Goal: Task Accomplishment & Management: Complete application form

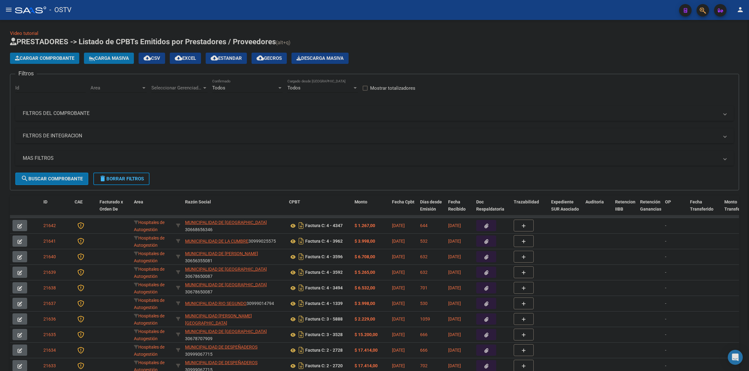
click at [236, 91] on div "Todos Confirmado" at bounding box center [247, 85] width 70 height 13
click at [224, 88] on span "Todos" at bounding box center [247, 87] width 70 height 14
click at [197, 86] on span "Seleccionar Gerenciador" at bounding box center [176, 88] width 51 height 6
click at [168, 129] on span "A01 - OSTV" at bounding box center [163, 130] width 24 height 6
click at [125, 90] on div "Area Area" at bounding box center [118, 85] width 56 height 13
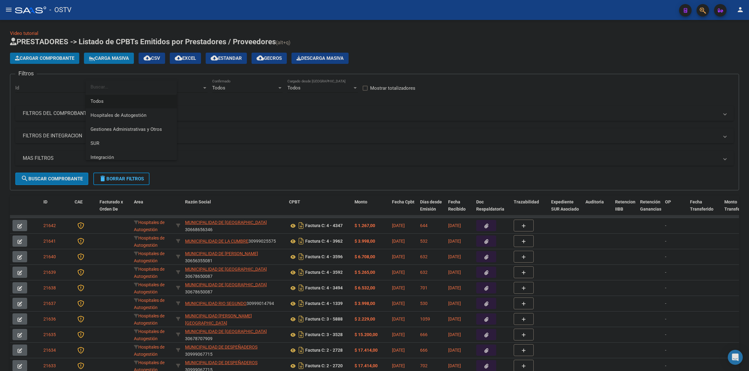
click at [185, 84] on div at bounding box center [374, 185] width 749 height 371
click at [192, 84] on div "A01 - OSTV Seleccionar Gerenciador" at bounding box center [179, 85] width 56 height 13
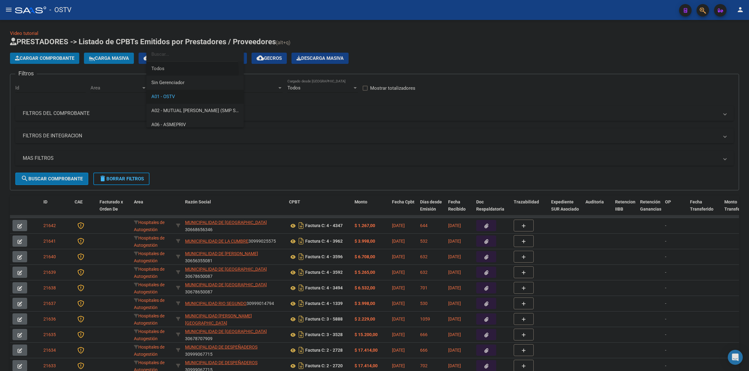
click at [165, 72] on span "Todos" at bounding box center [194, 69] width 87 height 14
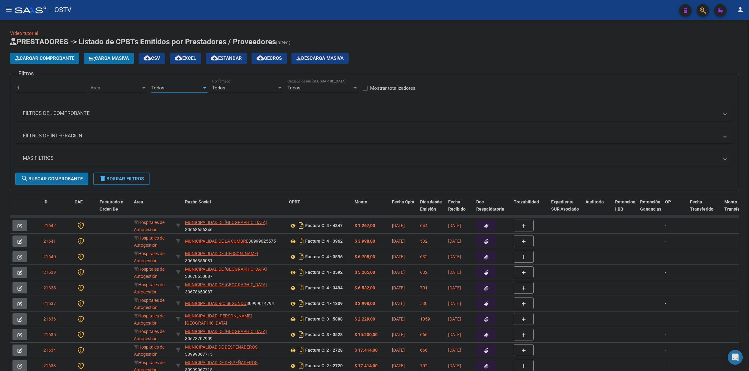
click at [117, 85] on span "Area" at bounding box center [115, 88] width 51 height 6
drag, startPoint x: 104, startPoint y: 104, endPoint x: 100, endPoint y: 101, distance: 4.6
click at [103, 104] on span "Todos" at bounding box center [130, 102] width 81 height 14
click at [57, 154] on mat-expansion-panel-header "MAS FILTROS" at bounding box center [374, 158] width 718 height 15
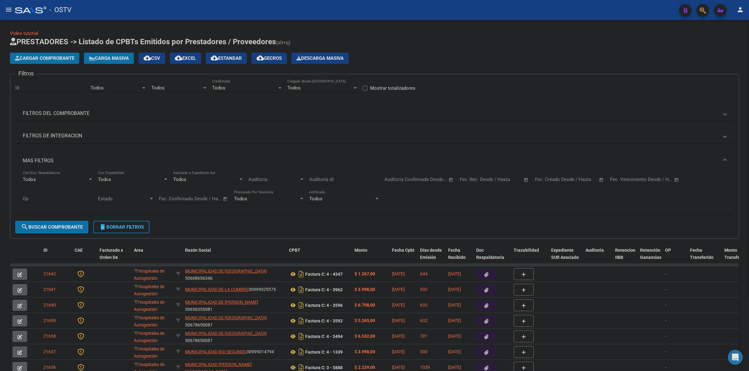
click at [569, 181] on input "text" at bounding box center [580, 180] width 30 height 6
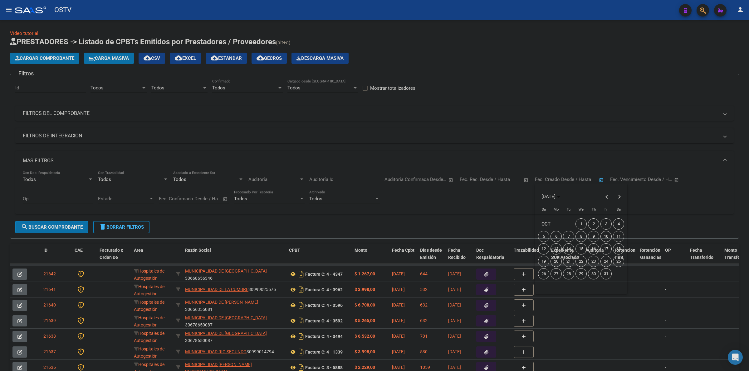
click at [580, 239] on span "8" at bounding box center [580, 236] width 11 height 11
type input "[DATE]"
click at [580, 239] on span "8" at bounding box center [580, 236] width 11 height 11
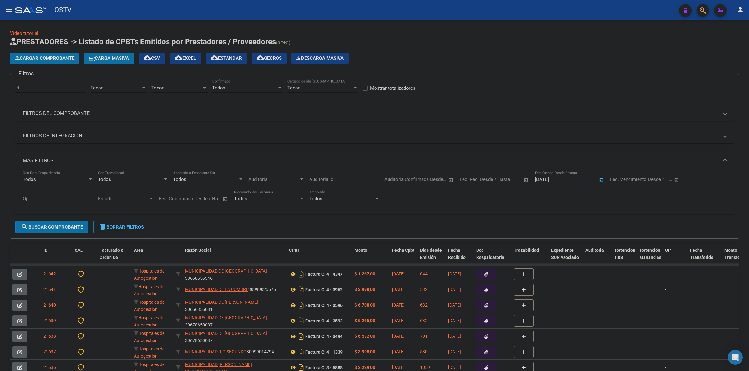
type input "[DATE]"
click at [59, 229] on span "search Buscar Comprobante" at bounding box center [52, 228] width 62 height 6
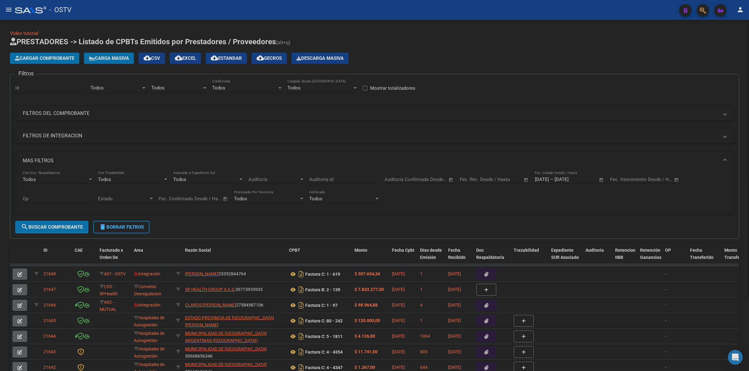
click at [232, 59] on span "cloud_download Estandar" at bounding box center [226, 59] width 31 height 6
drag, startPoint x: 551, startPoint y: 36, endPoint x: 584, endPoint y: 21, distance: 36.7
click at [584, 21] on div "Video tutorial PRESTADORES -> Listado de CPBTs Emitidos por Prestadores / Prove…" at bounding box center [374, 240] width 749 height 440
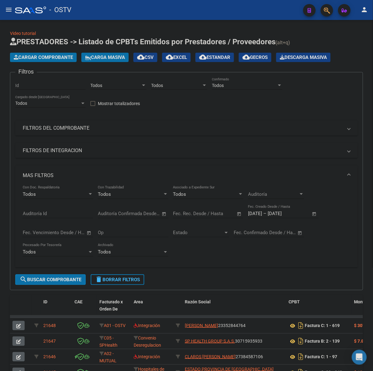
click at [62, 125] on mat-panel-title "FILTROS DEL COMPROBANTE" at bounding box center [183, 128] width 320 height 7
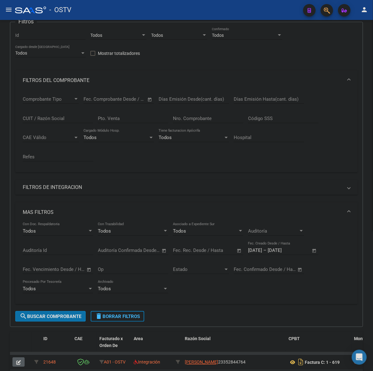
scroll to position [52, 0]
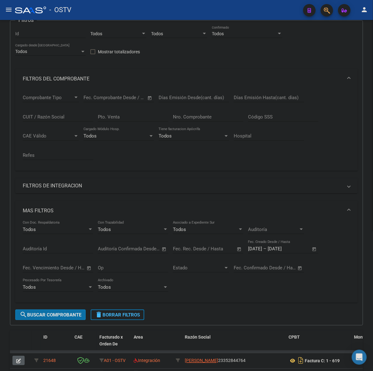
click at [187, 116] on input "Nro. Comprobante" at bounding box center [208, 117] width 70 height 6
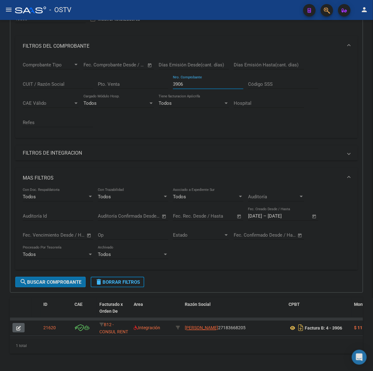
scroll to position [92, 0]
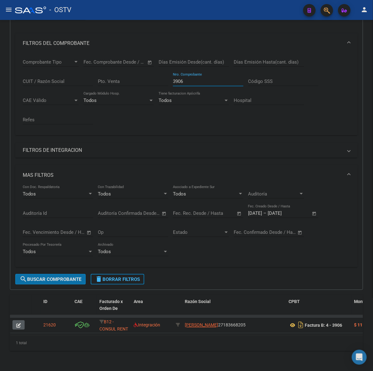
drag, startPoint x: 184, startPoint y: 78, endPoint x: 142, endPoint y: 79, distance: 41.8
click at [142, 79] on div "Comprobante Tipo Comprobante Tipo Fecha inicio – Fecha fin Fec. Comprobante Des…" at bounding box center [187, 91] width 328 height 77
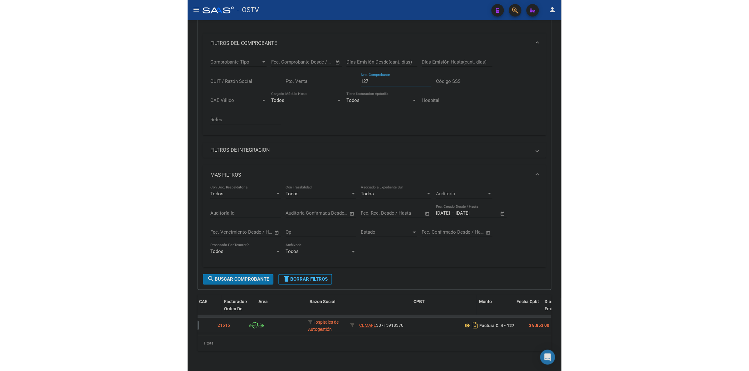
scroll to position [0, 0]
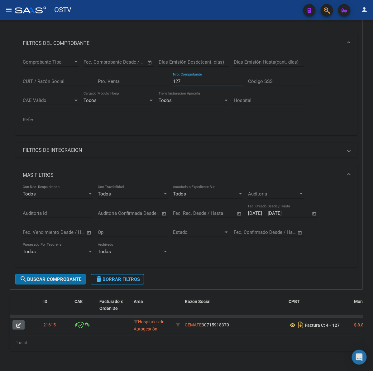
type input "127"
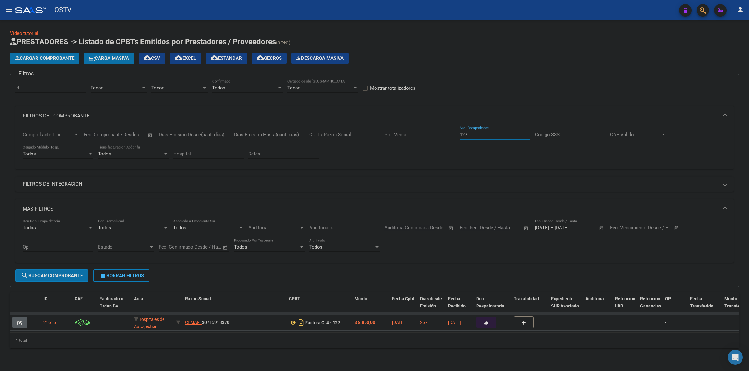
scroll to position [2, 0]
click at [39, 56] on span "Cargar Comprobante" at bounding box center [44, 59] width 59 height 6
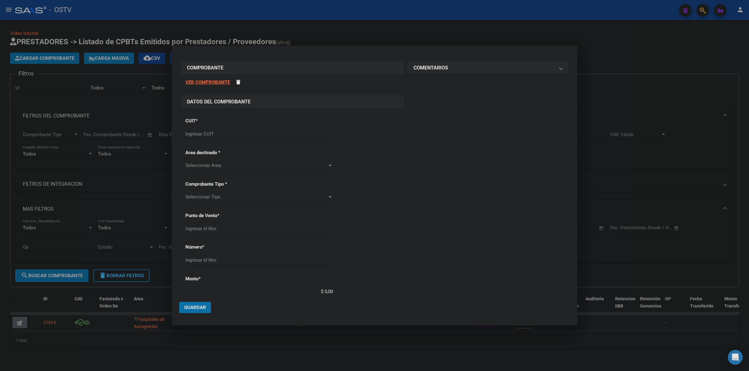
drag, startPoint x: 222, startPoint y: 135, endPoint x: 214, endPoint y: 179, distance: 45.1
click at [222, 135] on input "Ingresar CUIT" at bounding box center [259, 134] width 148 height 6
click at [237, 137] on input "Ingresar CUIT" at bounding box center [259, 134] width 148 height 6
click at [237, 136] on input "27-16485008" at bounding box center [259, 134] width 148 height 6
type input "27-16485900-8"
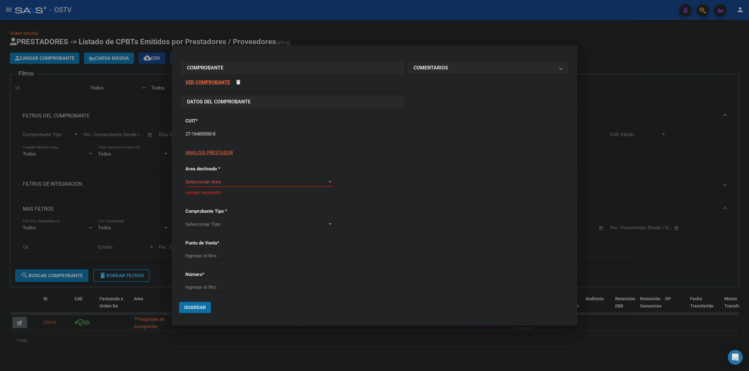
type input "12"
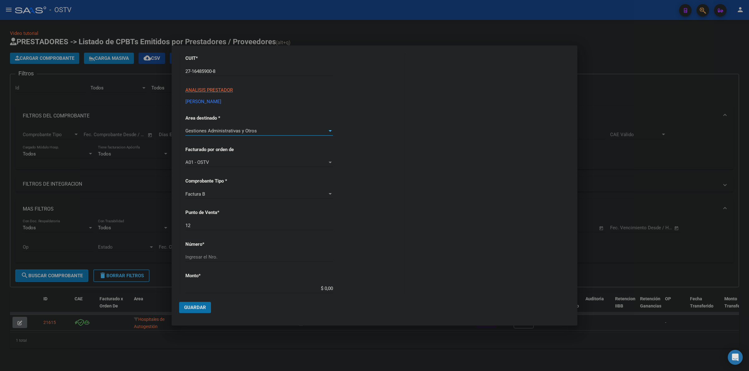
scroll to position [65, 0]
click at [227, 255] on input "Ingresar el Nro." at bounding box center [259, 255] width 148 height 6
type input "4629"
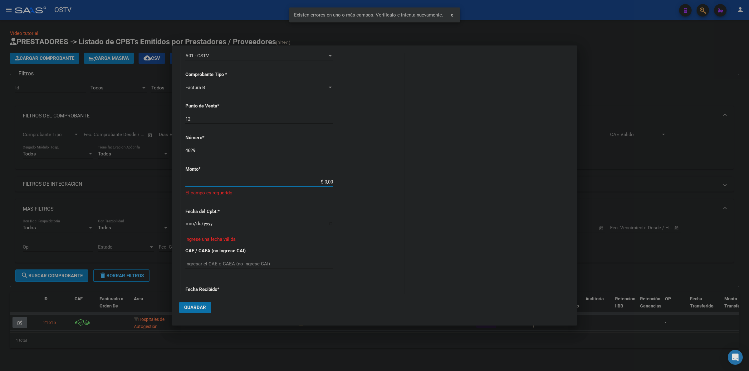
scroll to position [175, 0]
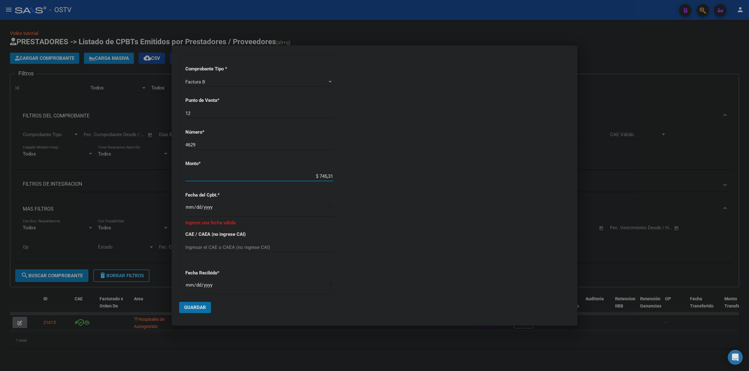
type input "$ 7.453,19"
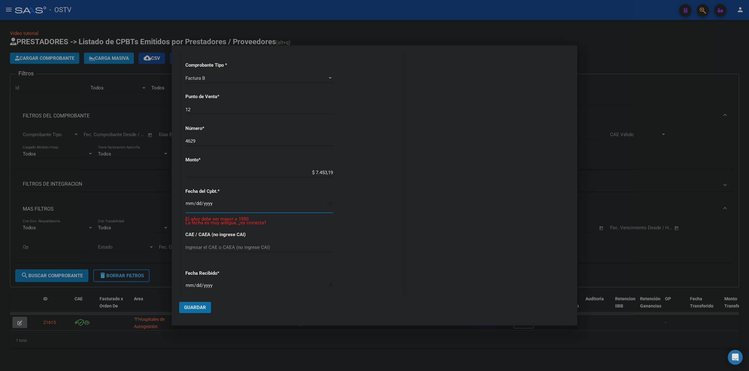
scroll to position [171, 0]
type input "[DATE]"
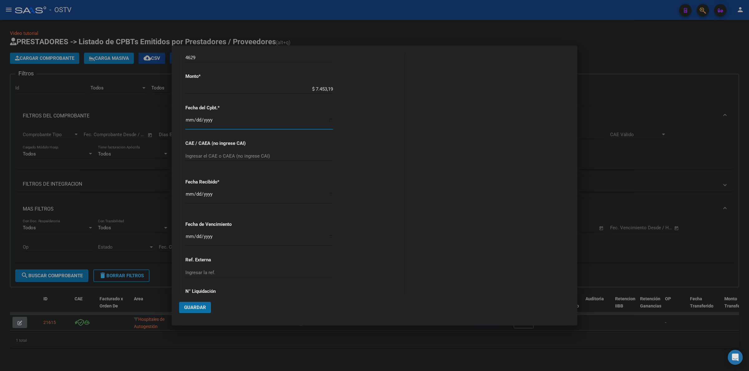
scroll to position [288, 0]
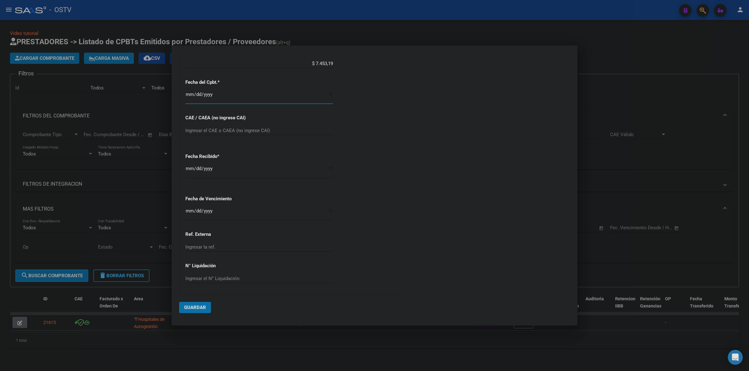
click at [187, 211] on input "Ingresar la fecha" at bounding box center [259, 214] width 148 height 10
type input "[DATE]"
click at [200, 304] on button "Guardar" at bounding box center [195, 307] width 32 height 11
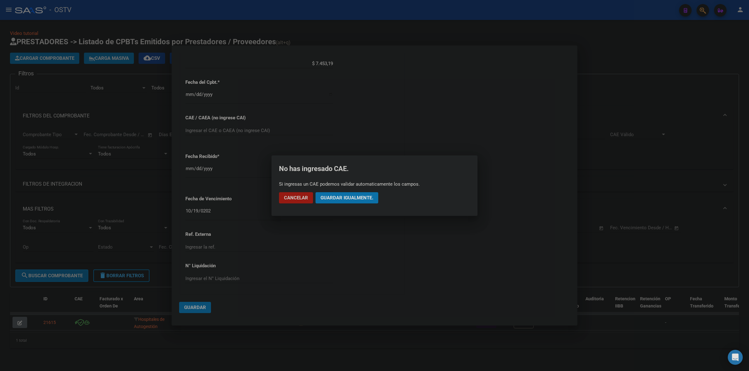
click at [334, 204] on mat-dialog-actions "Cancelar Guardar igualmente." at bounding box center [374, 197] width 191 height 21
click at [362, 195] on span "Guardar igualmente." at bounding box center [346, 198] width 53 height 6
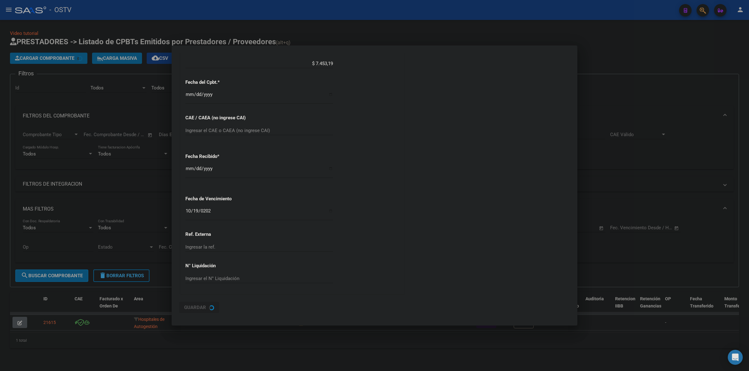
scroll to position [0, 0]
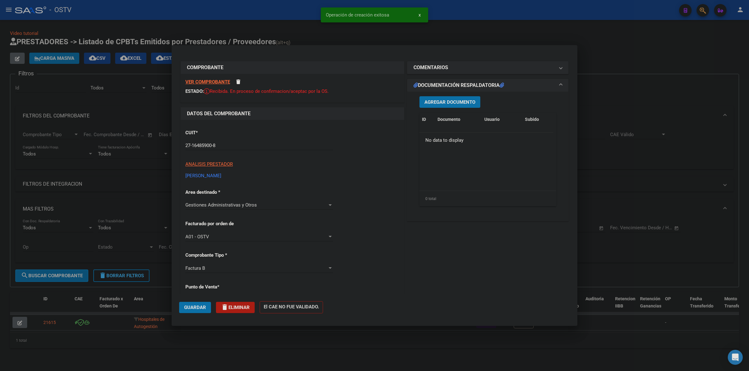
click at [436, 110] on div "Agregar Documento ID Documento Usuario Subido Acción No data to display 0 total…" at bounding box center [488, 154] width 146 height 124
click at [441, 102] on span "Agregar Documento" at bounding box center [449, 102] width 51 height 6
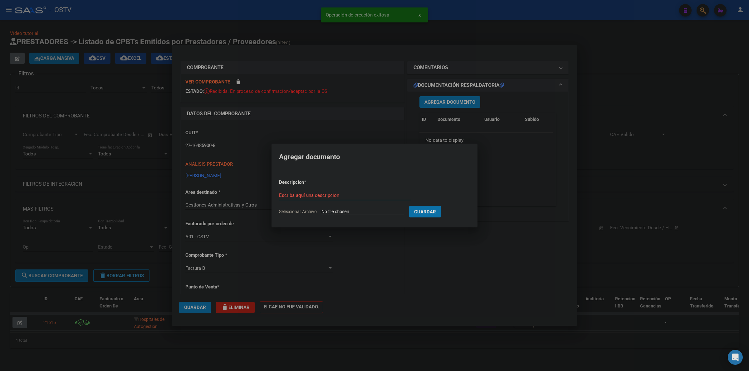
type input "C:\fakepath\FACTURA - 12 4629 - [PERSON_NAME].pdf"
type input "FACTURA"
click at [442, 206] on button "Guardar" at bounding box center [458, 212] width 32 height 12
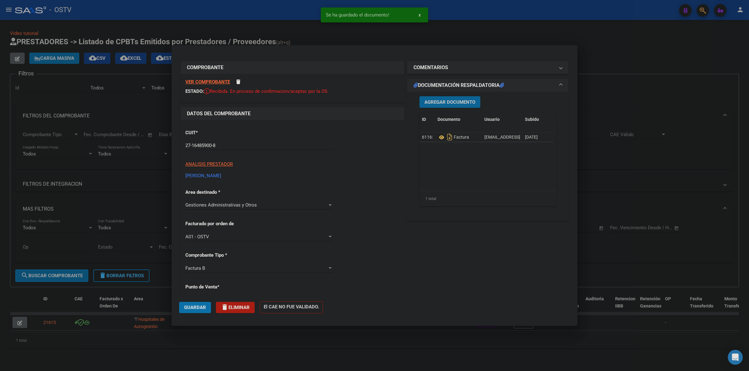
click at [191, 308] on span "Guardar" at bounding box center [195, 308] width 22 height 6
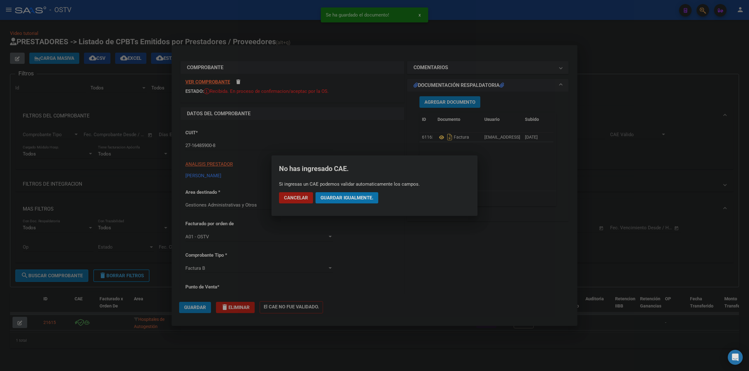
click at [349, 195] on span "Guardar igualmente." at bounding box center [346, 198] width 53 height 6
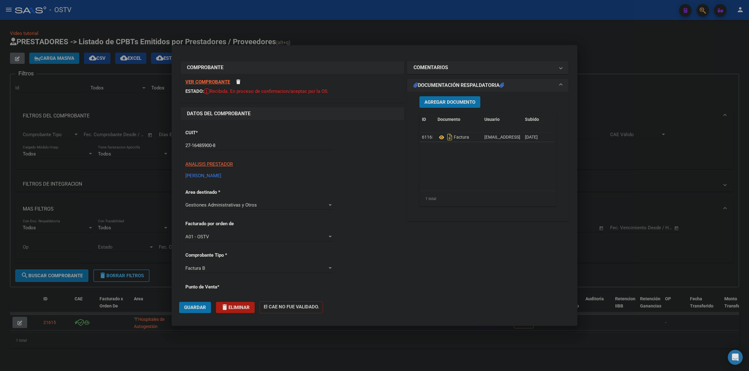
click at [198, 304] on button "Guardar" at bounding box center [195, 307] width 32 height 11
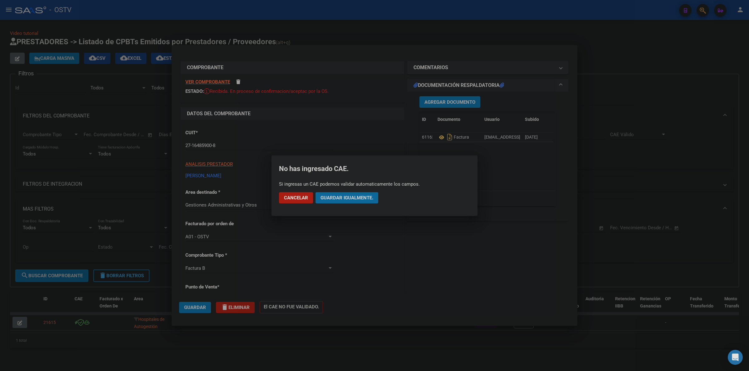
click at [353, 200] on span "Guardar igualmente." at bounding box center [346, 198] width 53 height 6
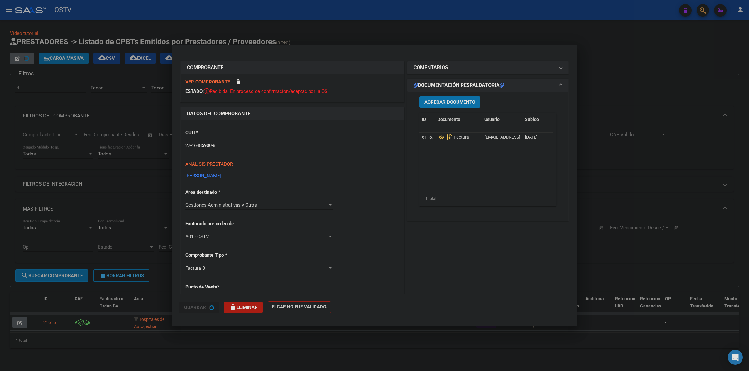
click at [340, 24] on div "COMPROBANTE VER COMPROBANTE ESTADO: Recibida. En proceso de confirmacion/acepta…" at bounding box center [374, 185] width 749 height 371
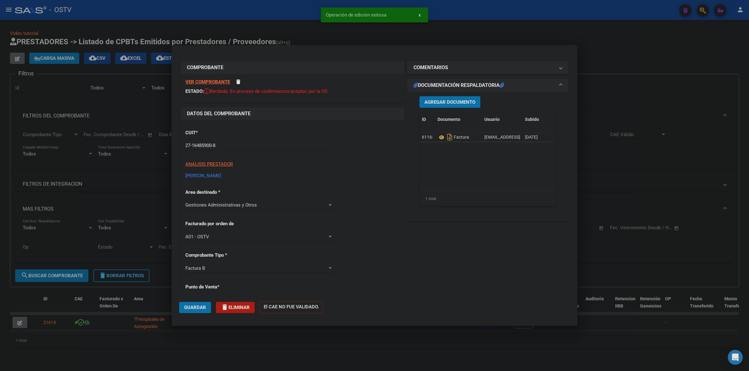
click at [277, 38] on div at bounding box center [374, 185] width 749 height 371
type input "$ 0,00"
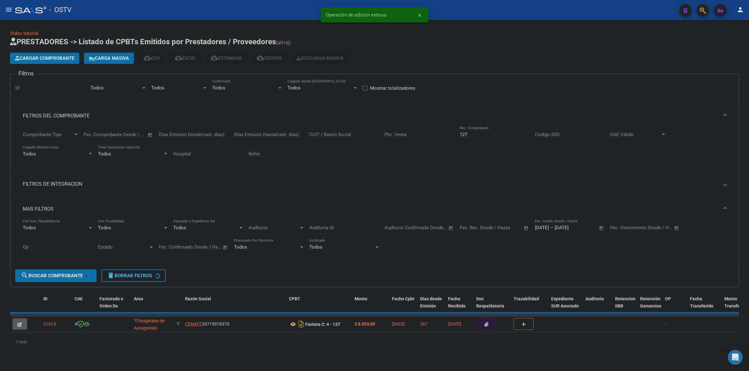
click at [284, 30] on div "Video tutorial PRESTADORES -> Listado de CPBTs Emitidos por Prestadores / Prove…" at bounding box center [374, 190] width 729 height 320
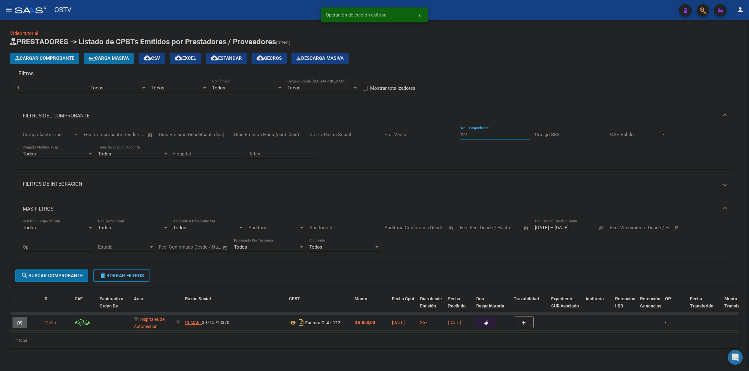
click at [481, 133] on input "127" at bounding box center [494, 135] width 70 height 6
drag, startPoint x: 481, startPoint y: 133, endPoint x: 440, endPoint y: 136, distance: 41.2
click at [440, 135] on div "Comprobante Tipo Comprobante Tipo Fecha inicio – Fecha fin Fec. Comprobante Des…" at bounding box center [374, 145] width 703 height 39
click at [155, 85] on span "Todos" at bounding box center [157, 88] width 13 height 6
drag, startPoint x: 172, startPoint y: 111, endPoint x: 120, endPoint y: 83, distance: 58.9
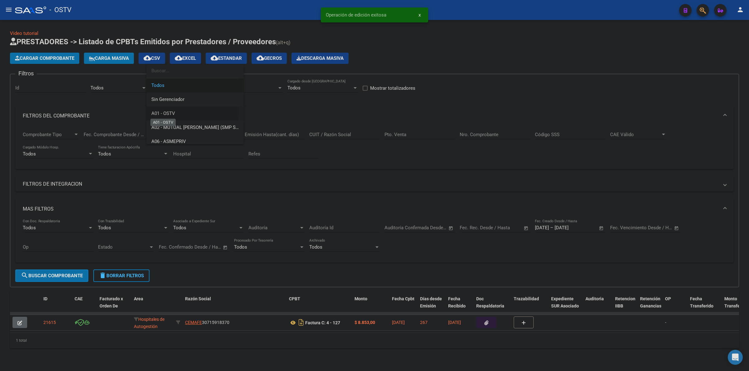
click at [172, 111] on span "A01 - OSTV" at bounding box center [163, 114] width 24 height 6
click at [119, 81] on div "Todos Area" at bounding box center [118, 85] width 56 height 13
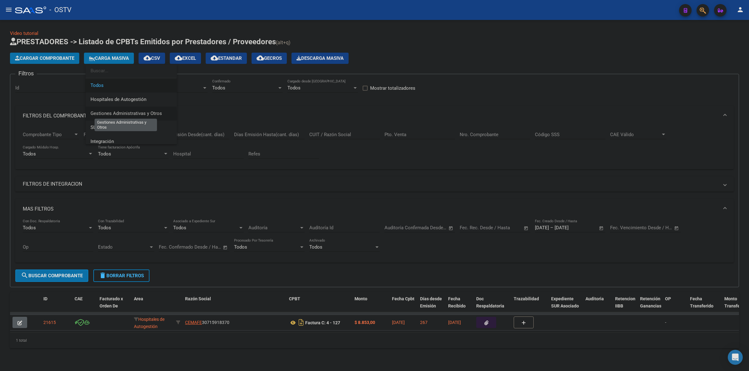
click at [124, 116] on span "Gestiones Administrativas y Otros" at bounding box center [125, 114] width 71 height 6
click at [64, 273] on span "search Buscar Comprobante" at bounding box center [52, 276] width 62 height 6
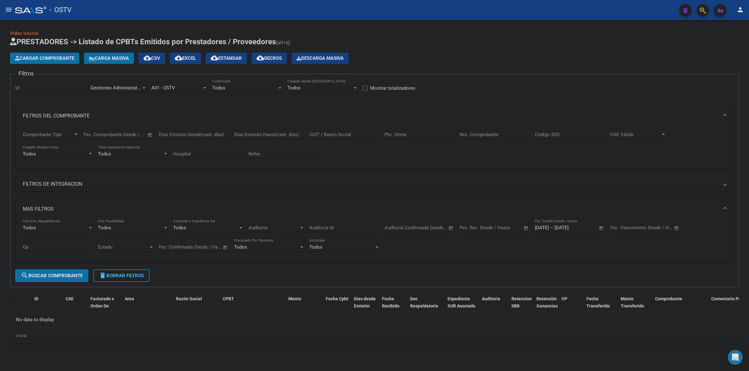
click at [124, 86] on span "Gestiones Administrativas y Otros" at bounding box center [125, 88] width 71 height 6
click at [115, 91] on span "Prestaciones Propias" at bounding box center [112, 91] width 45 height 6
click at [64, 275] on span "search Buscar Comprobante" at bounding box center [52, 276] width 62 height 6
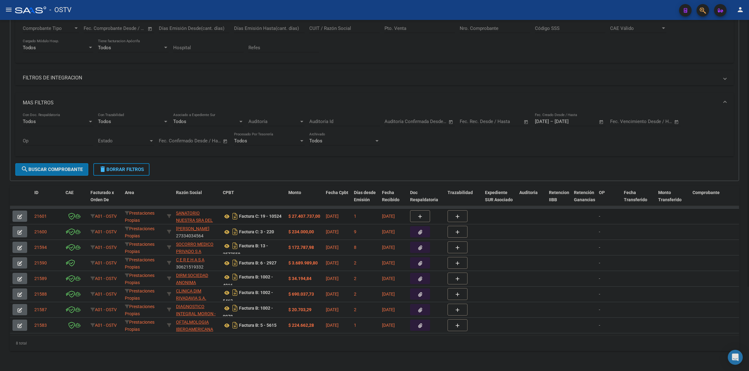
scroll to position [111, 0]
drag, startPoint x: 225, startPoint y: 269, endPoint x: 228, endPoint y: 288, distance: 19.0
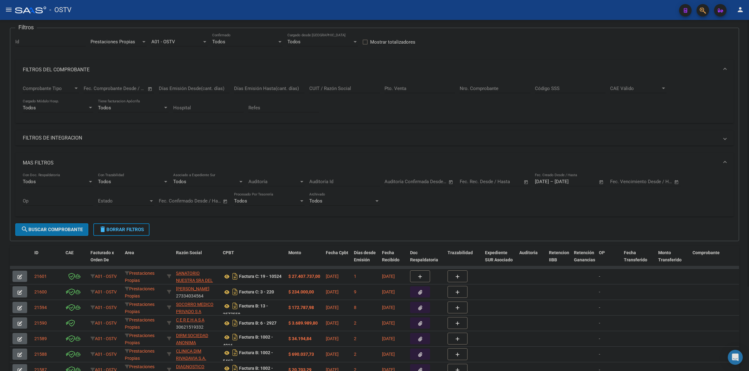
scroll to position [20, 0]
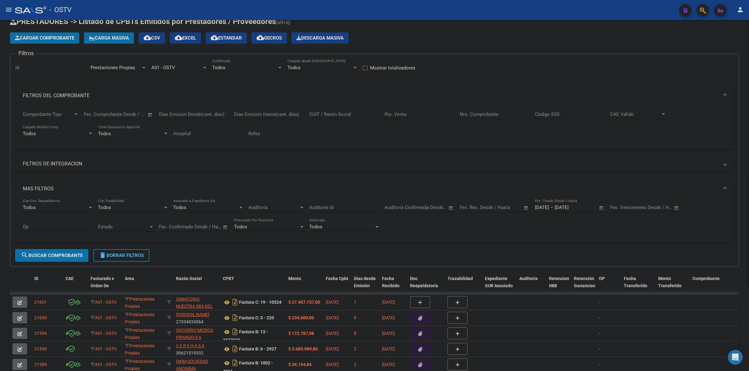
click at [120, 66] on span "Prestaciones Propias" at bounding box center [112, 68] width 45 height 6
click at [106, 79] on span "Capita" at bounding box center [130, 82] width 81 height 14
click at [77, 246] on div "MAS FILTROS Todos Con Doc. Respaldatoria Todos Con Trazabilidad Todos Asociado …" at bounding box center [374, 214] width 718 height 70
click at [72, 251] on button "search Buscar Comprobante" at bounding box center [51, 256] width 73 height 12
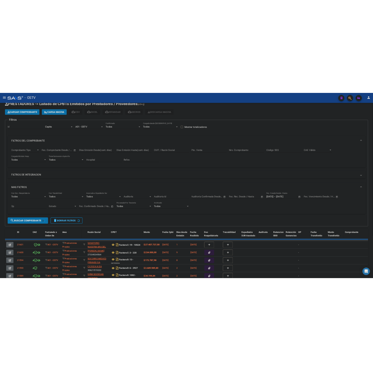
scroll to position [0, 0]
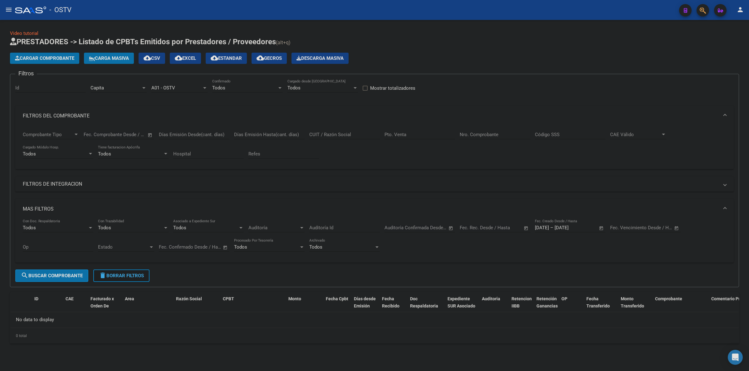
click at [130, 277] on span "delete Borrar Filtros" at bounding box center [121, 276] width 45 height 6
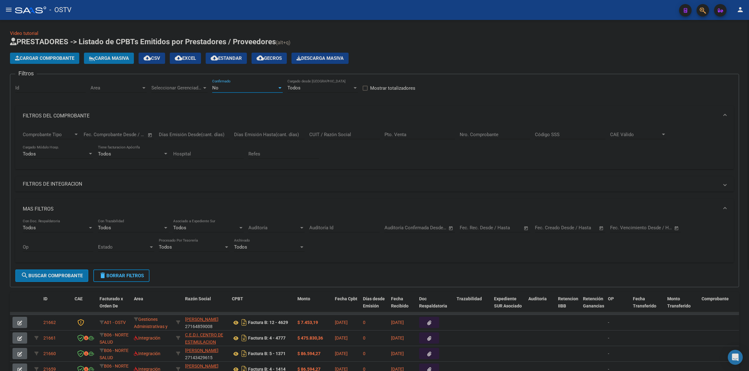
click at [244, 86] on div "No" at bounding box center [244, 88] width 65 height 6
click at [224, 61] on span "Todos" at bounding box center [247, 59] width 70 height 14
drag, startPoint x: 113, startPoint y: 277, endPoint x: 142, endPoint y: 247, distance: 41.5
click at [113, 277] on span "delete Borrar Filtros" at bounding box center [121, 276] width 45 height 6
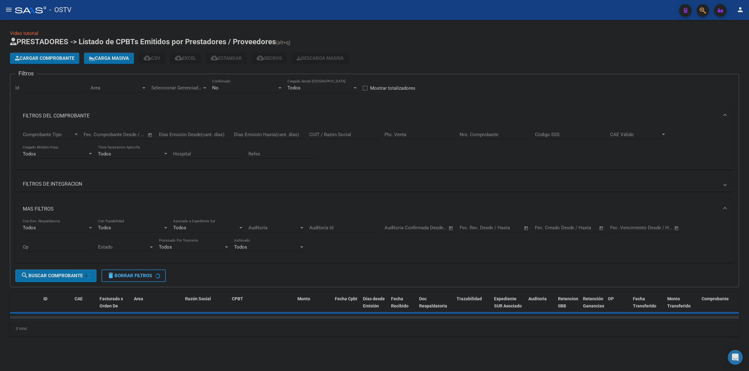
click at [258, 82] on div "No Confirmado" at bounding box center [247, 85] width 70 height 13
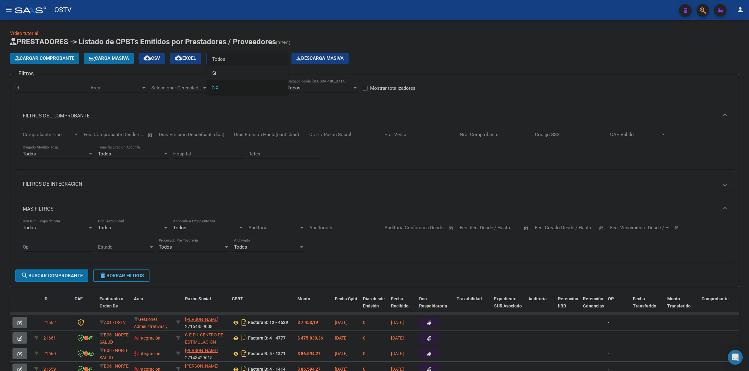
click at [238, 58] on span "Todos" at bounding box center [247, 59] width 70 height 14
click at [491, 134] on input "Nro. Comprobante" at bounding box center [494, 135] width 70 height 6
click at [471, 133] on input "Nro. Comprobante" at bounding box center [494, 135] width 70 height 6
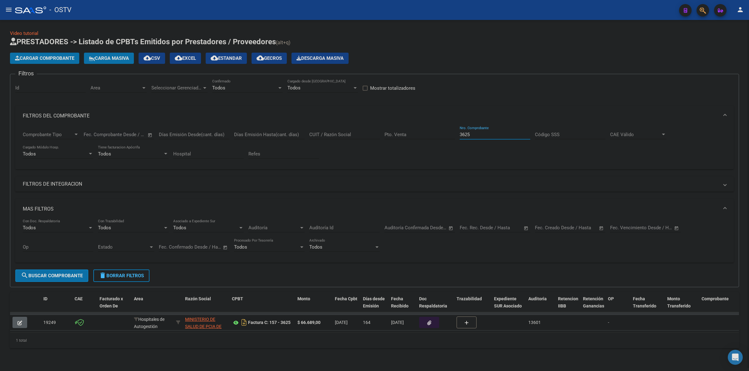
type input "3625"
click at [234, 322] on icon at bounding box center [236, 322] width 8 height 7
click at [428, 323] on icon "button" at bounding box center [429, 323] width 4 height 5
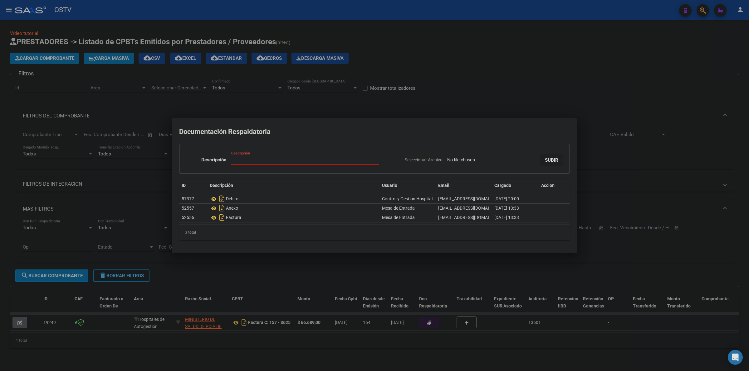
type input "C:\fakepath\CARTA DOCUEMENTO - HOSPITAL [GEOGRAPHIC_DATA][PERSON_NAME] - [DATE]…"
type input "CARTA DOCUMENTO"
click at [552, 162] on span "SUBIR" at bounding box center [551, 161] width 13 height 6
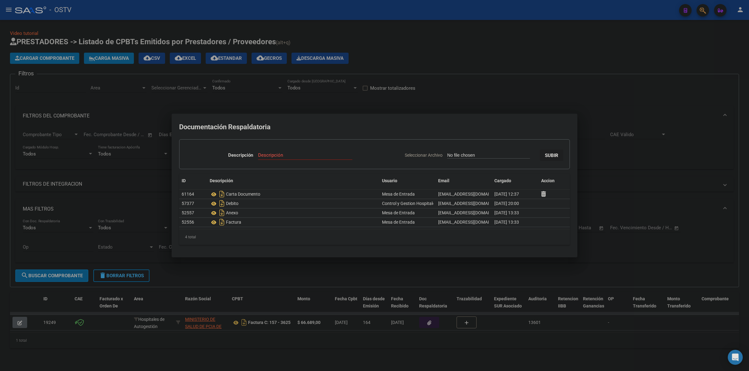
click at [470, 82] on div at bounding box center [374, 185] width 749 height 371
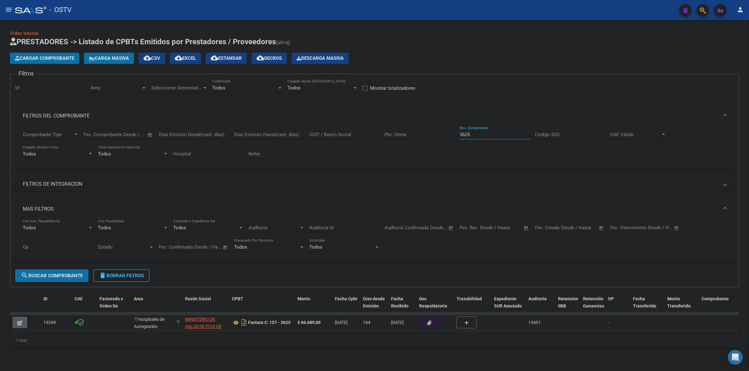
click at [470, 134] on input "3625" at bounding box center [494, 135] width 70 height 6
type input "3"
type input "82231"
click at [428, 322] on icon "button" at bounding box center [429, 323] width 4 height 5
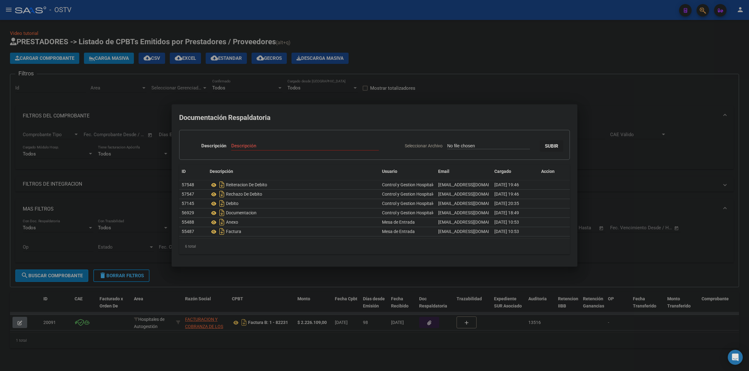
click at [470, 66] on div at bounding box center [374, 185] width 749 height 371
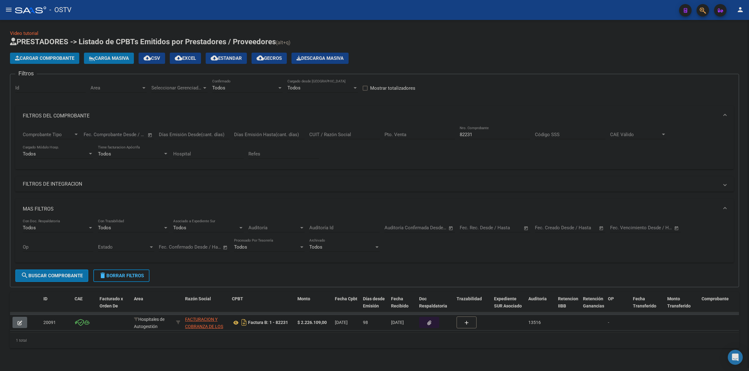
click at [427, 324] on icon "button" at bounding box center [429, 323] width 4 height 5
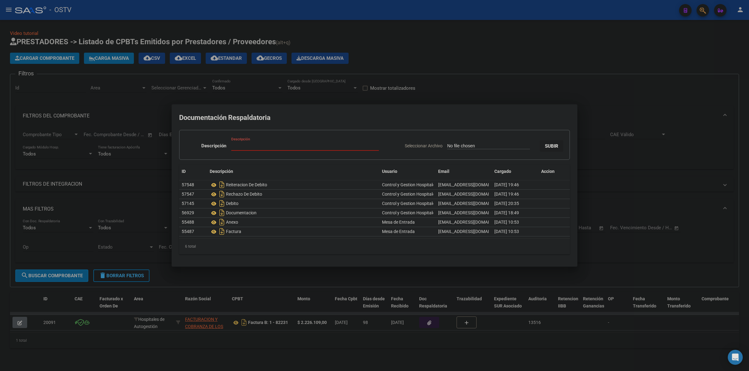
type input "C:\fakepath\CARTA DOCUEMENTO - FACOEP SE - [DATE].pdf"
type input "CARTA DOCUMENTO"
click at [558, 146] on span "SUBIR" at bounding box center [551, 146] width 13 height 6
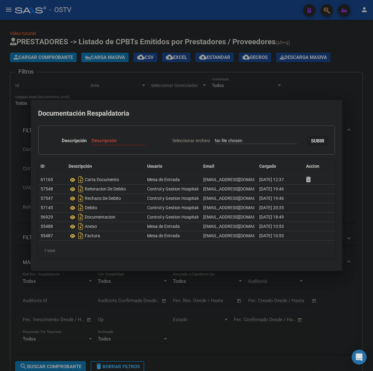
click at [286, 94] on div at bounding box center [186, 185] width 373 height 371
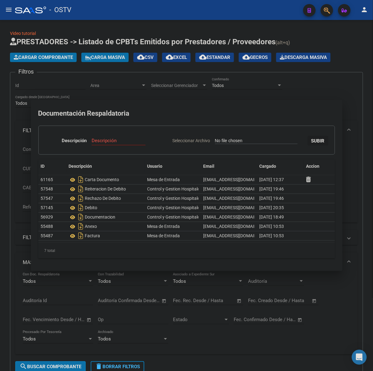
scroll to position [92, 0]
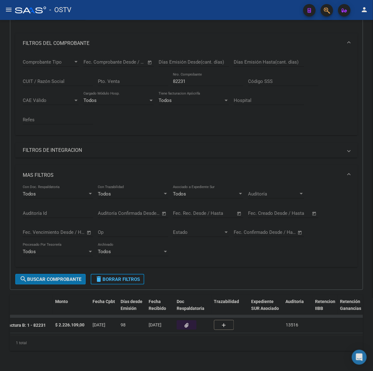
click at [34, 172] on mat-panel-title "MAS FILTROS" at bounding box center [183, 175] width 320 height 7
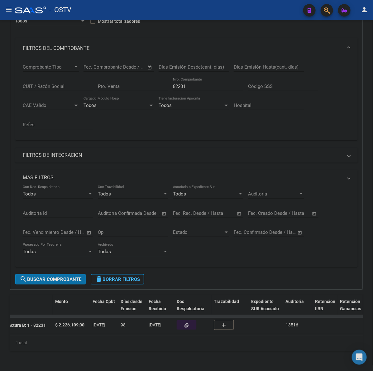
scroll to position [6, 0]
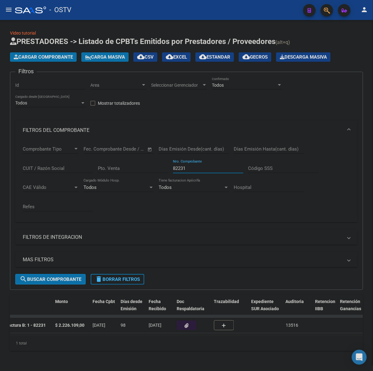
click at [184, 166] on input "82231" at bounding box center [208, 169] width 70 height 6
type input "82351"
click at [195, 321] on button "button" at bounding box center [187, 325] width 20 height 9
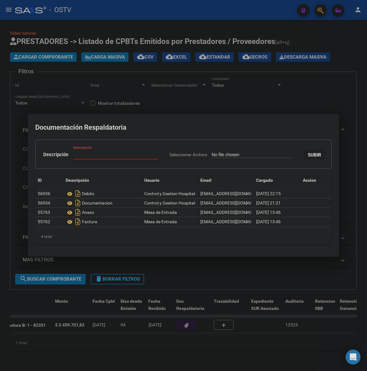
type input "C:\fakepath\CARTA DOCUEMENTO - FACOEP SE - [DATE].pdf"
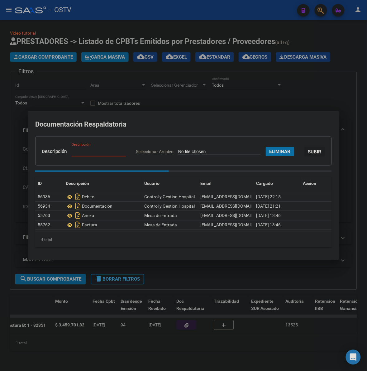
paste input "CARTA DOCUMENTO"
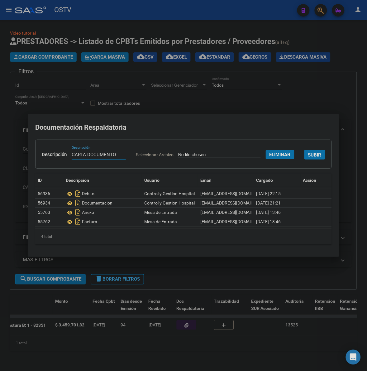
type input "CARTA DOCUMENTO"
click at [308, 158] on span "SUBIR" at bounding box center [314, 155] width 13 height 6
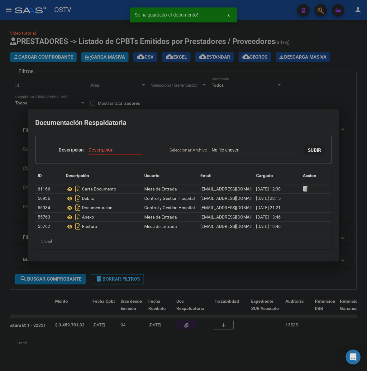
click at [303, 83] on div at bounding box center [183, 185] width 367 height 371
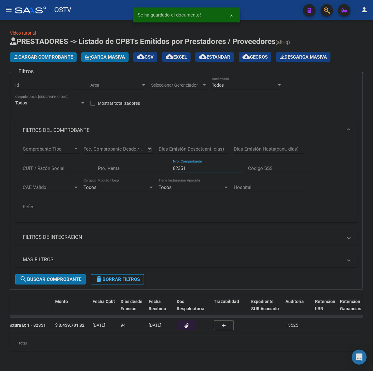
click at [185, 166] on input "82351" at bounding box center [208, 169] width 70 height 6
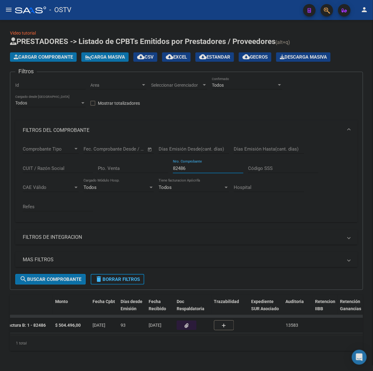
type input "82486"
click at [183, 321] on button "button" at bounding box center [187, 325] width 20 height 9
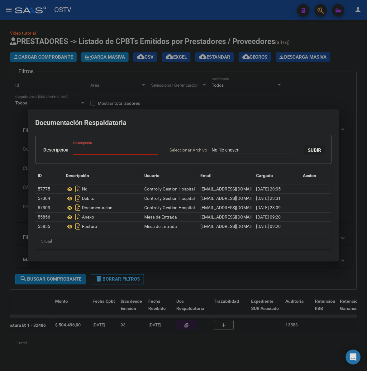
type input "C:\fakepath\CARTA DOCUEMENTO - FACOEP SE - [DATE].pdf"
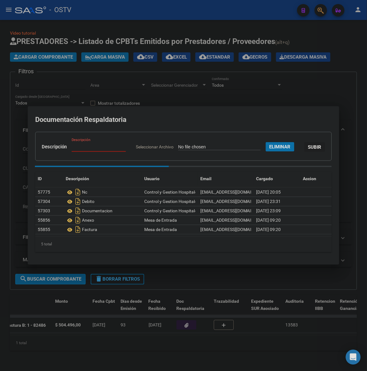
paste input "CARTA DOCUMENTO"
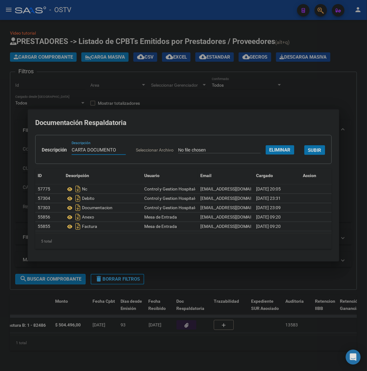
type input "CARTA DOCUMENTO"
click at [308, 153] on span "SUBIR" at bounding box center [314, 151] width 13 height 6
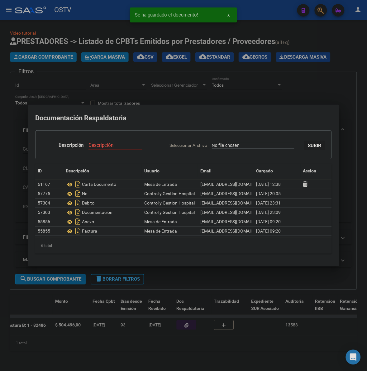
click at [313, 85] on div at bounding box center [183, 185] width 367 height 371
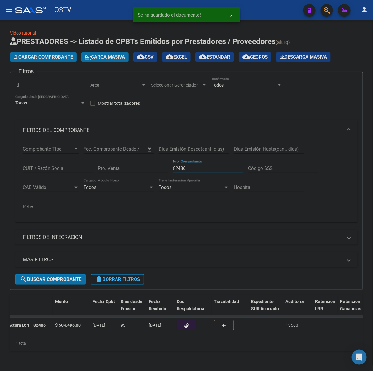
click at [182, 166] on input "82486" at bounding box center [208, 169] width 70 height 6
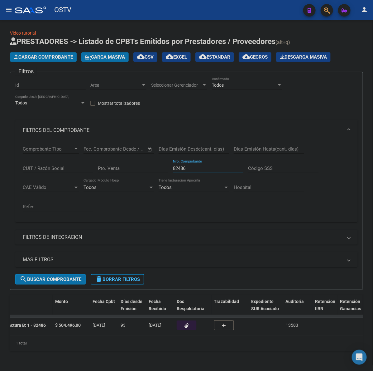
click at [133, 277] on span "delete Borrar Filtros" at bounding box center [117, 280] width 45 height 6
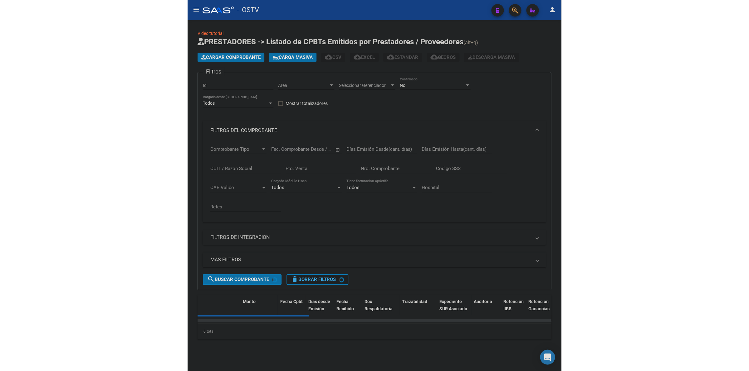
scroll to position [0, 0]
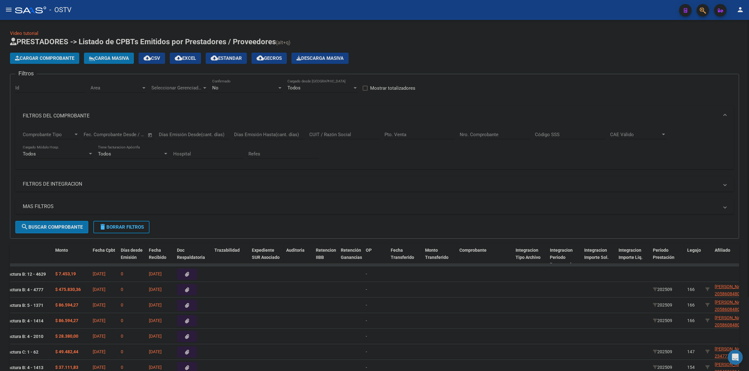
click at [134, 225] on span "delete Borrar Filtros" at bounding box center [121, 228] width 45 height 6
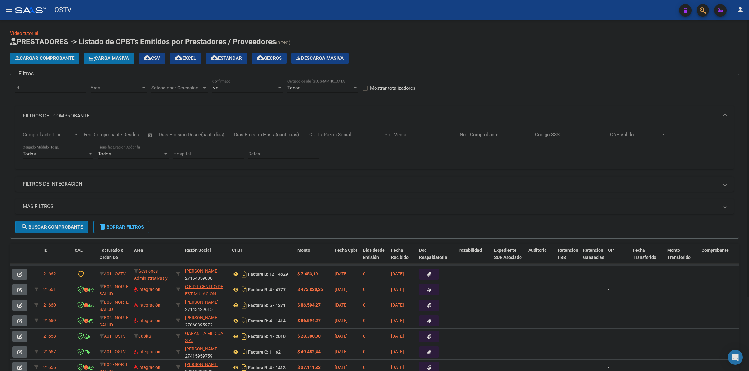
click at [463, 56] on div "Cargar Comprobante Carga Masiva cloud_download CSV cloud_download EXCEL cloud_d…" at bounding box center [374, 58] width 729 height 11
